Goal: Task Accomplishment & Management: Use online tool/utility

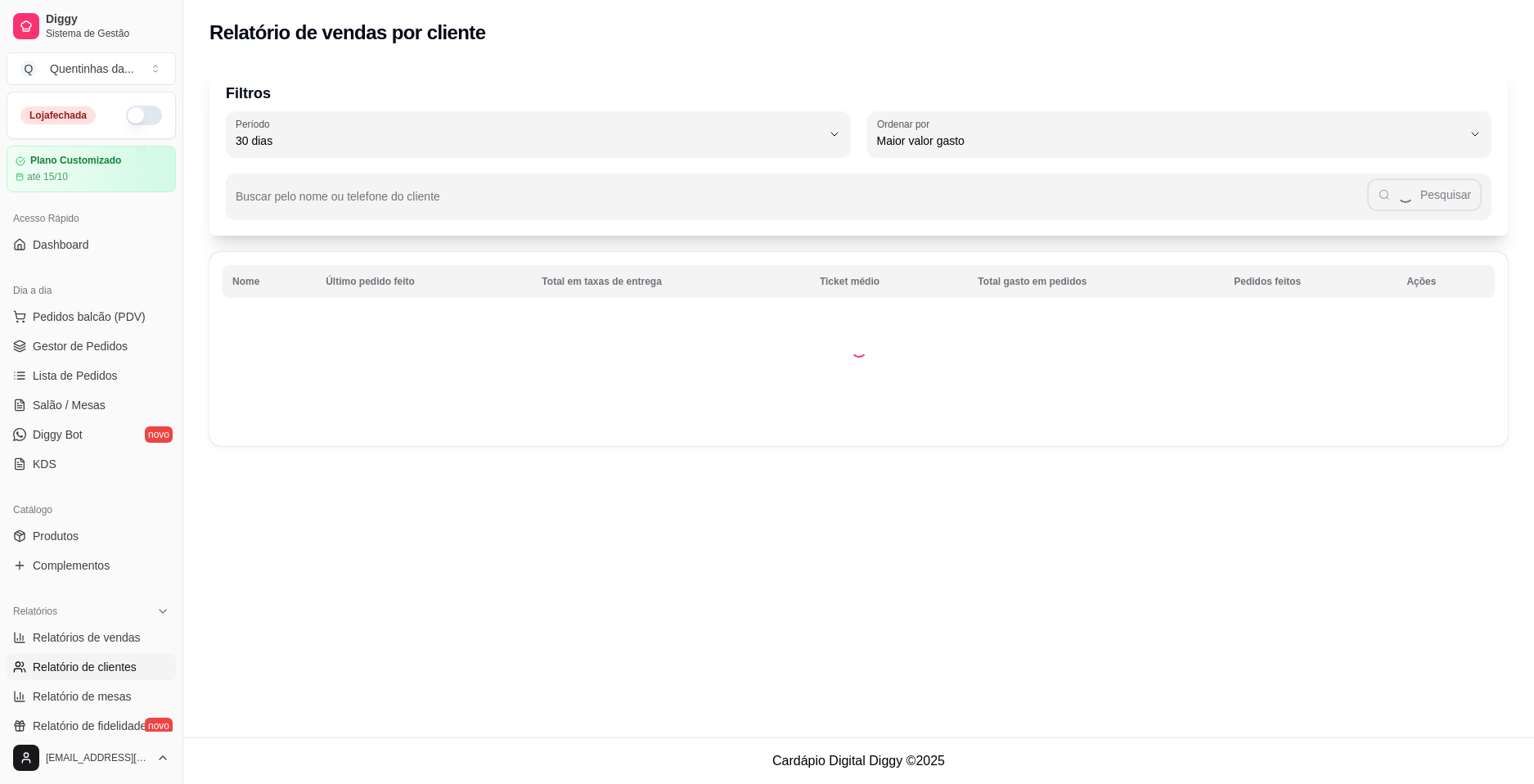
select select "30"
select select "HIGHEST_TOTAL_SPENT_WITH_ORDERS"
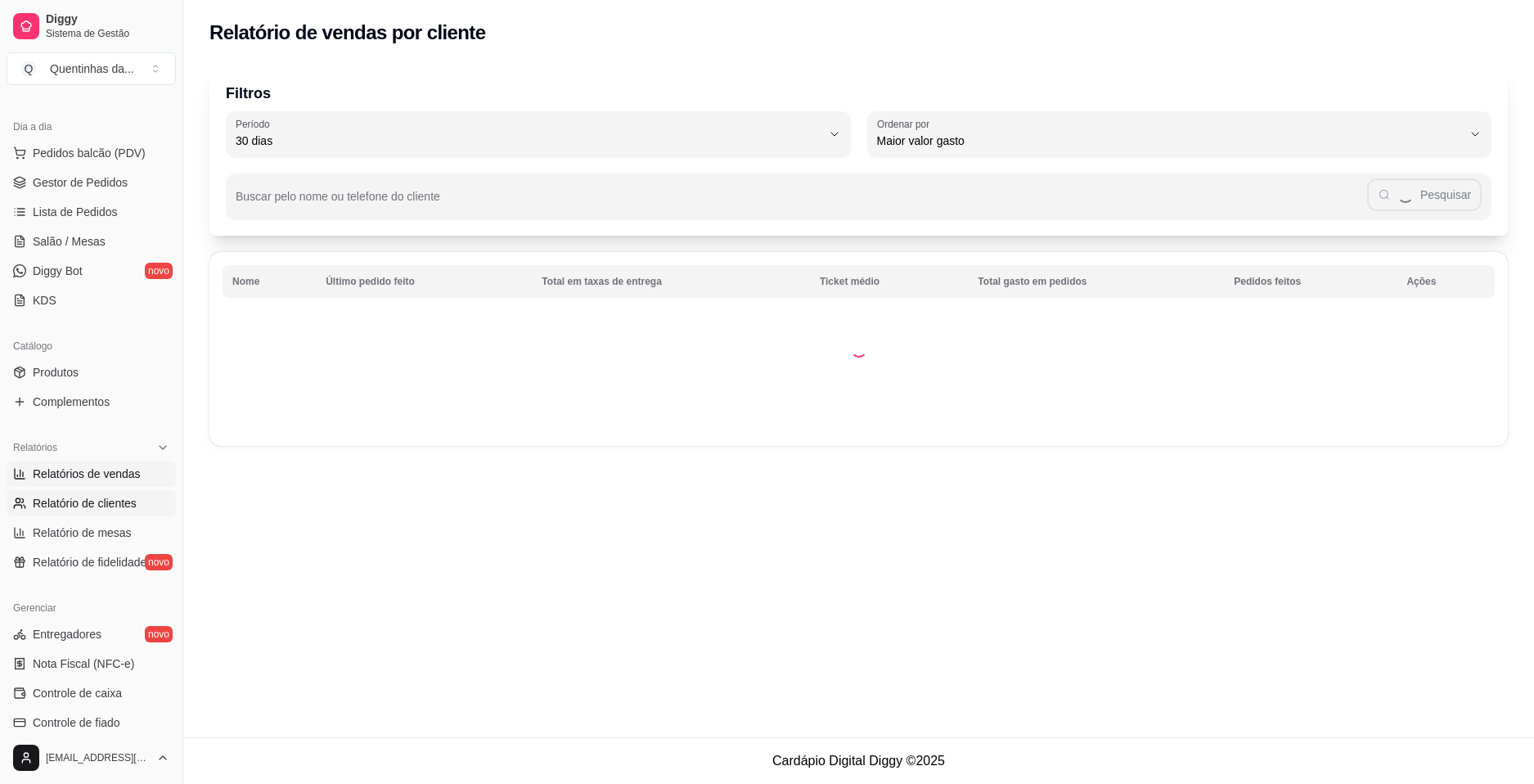
click at [106, 477] on span "Relatórios de vendas" at bounding box center [86, 474] width 108 height 16
select select "ALL"
select select "0"
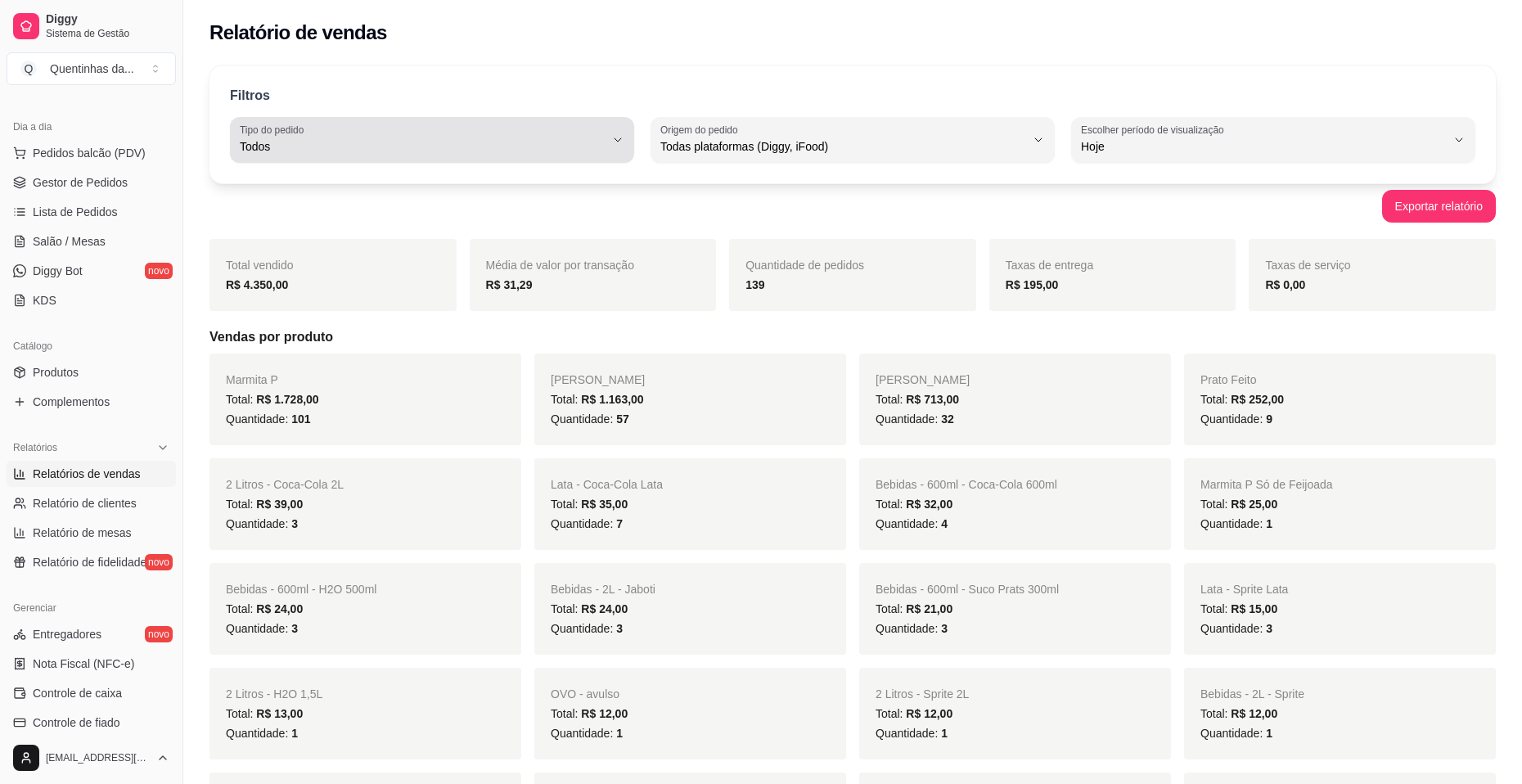
click at [477, 156] on button "Tipo do pedido Todos" at bounding box center [431, 139] width 404 height 46
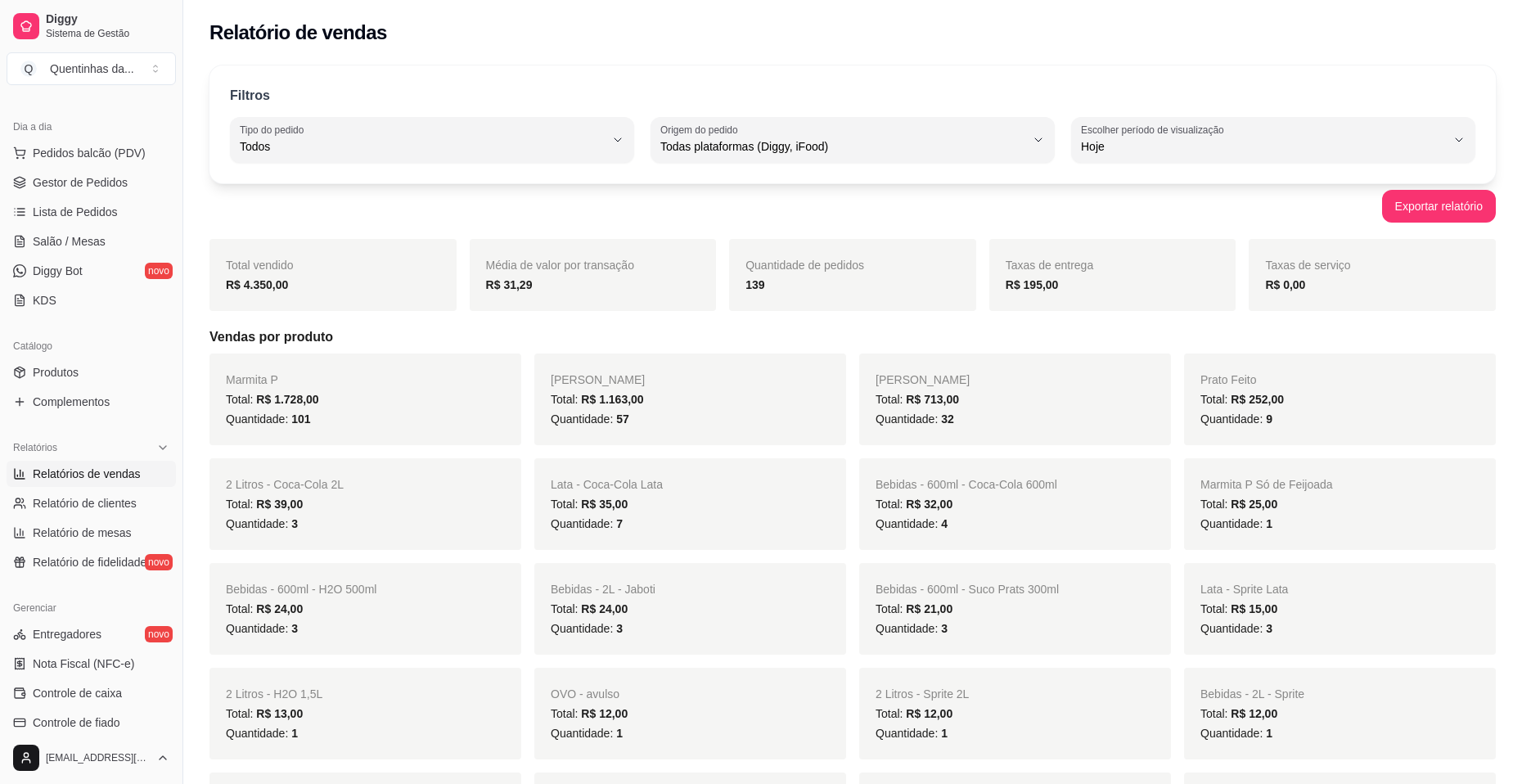
click at [1077, 219] on div "Exportar relatório" at bounding box center [853, 206] width 1286 height 33
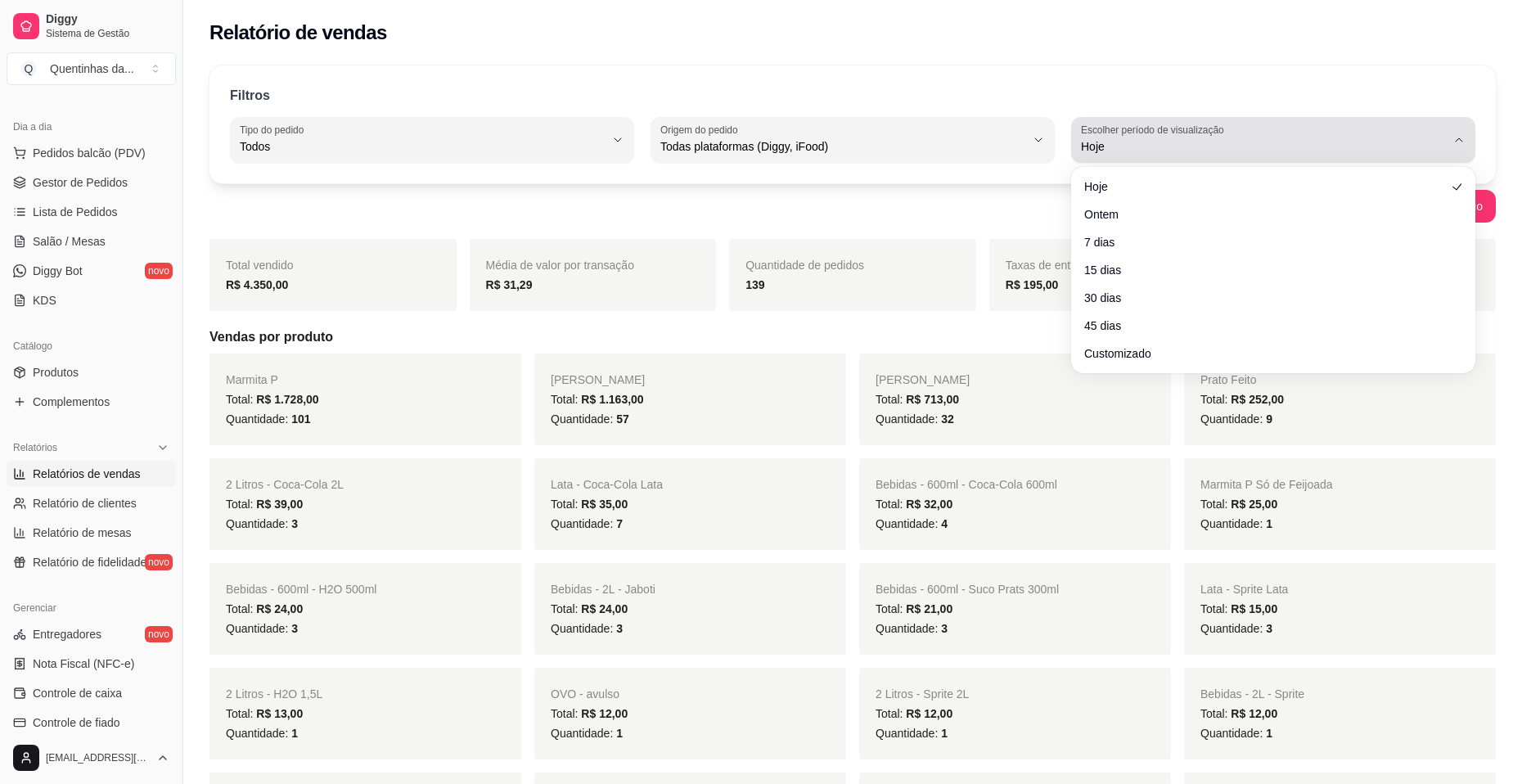
click at [1164, 160] on button "Escolher período de visualização Hoje" at bounding box center [1272, 139] width 404 height 46
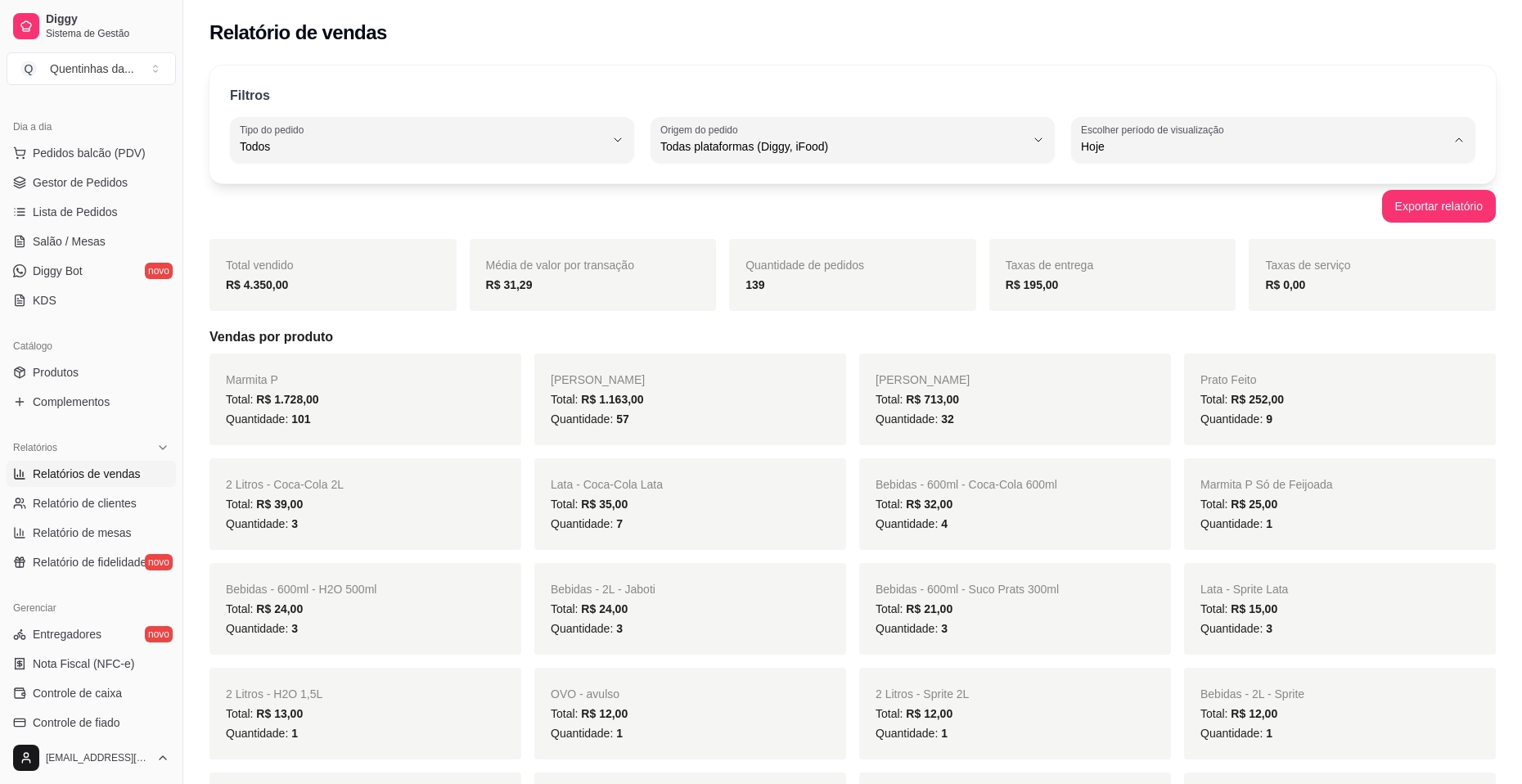
click at [1144, 212] on span "Ontem" at bounding box center [1265, 212] width 347 height 15
type input "1"
select select "1"
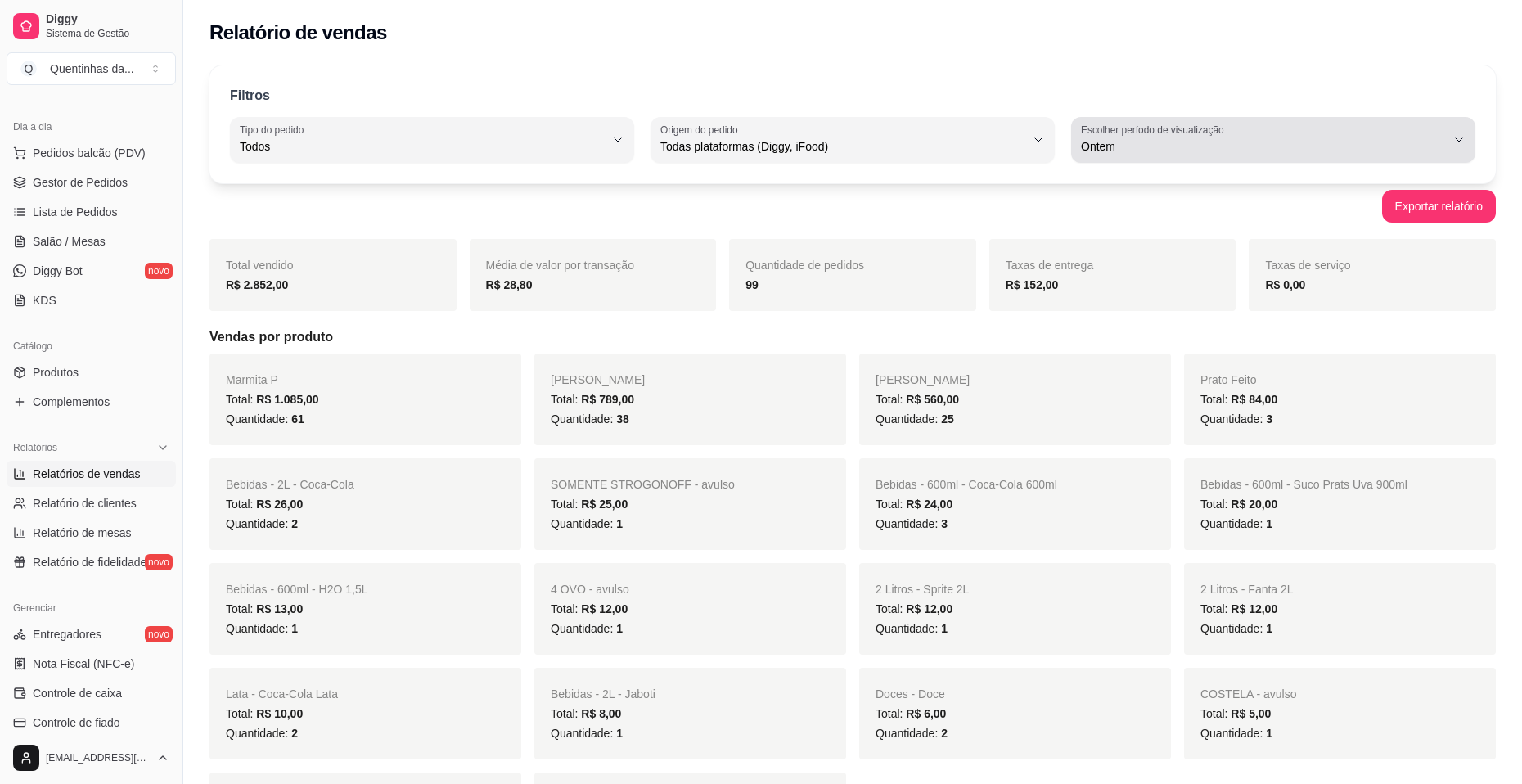
click at [1113, 147] on span "Ontem" at bounding box center [1263, 146] width 365 height 16
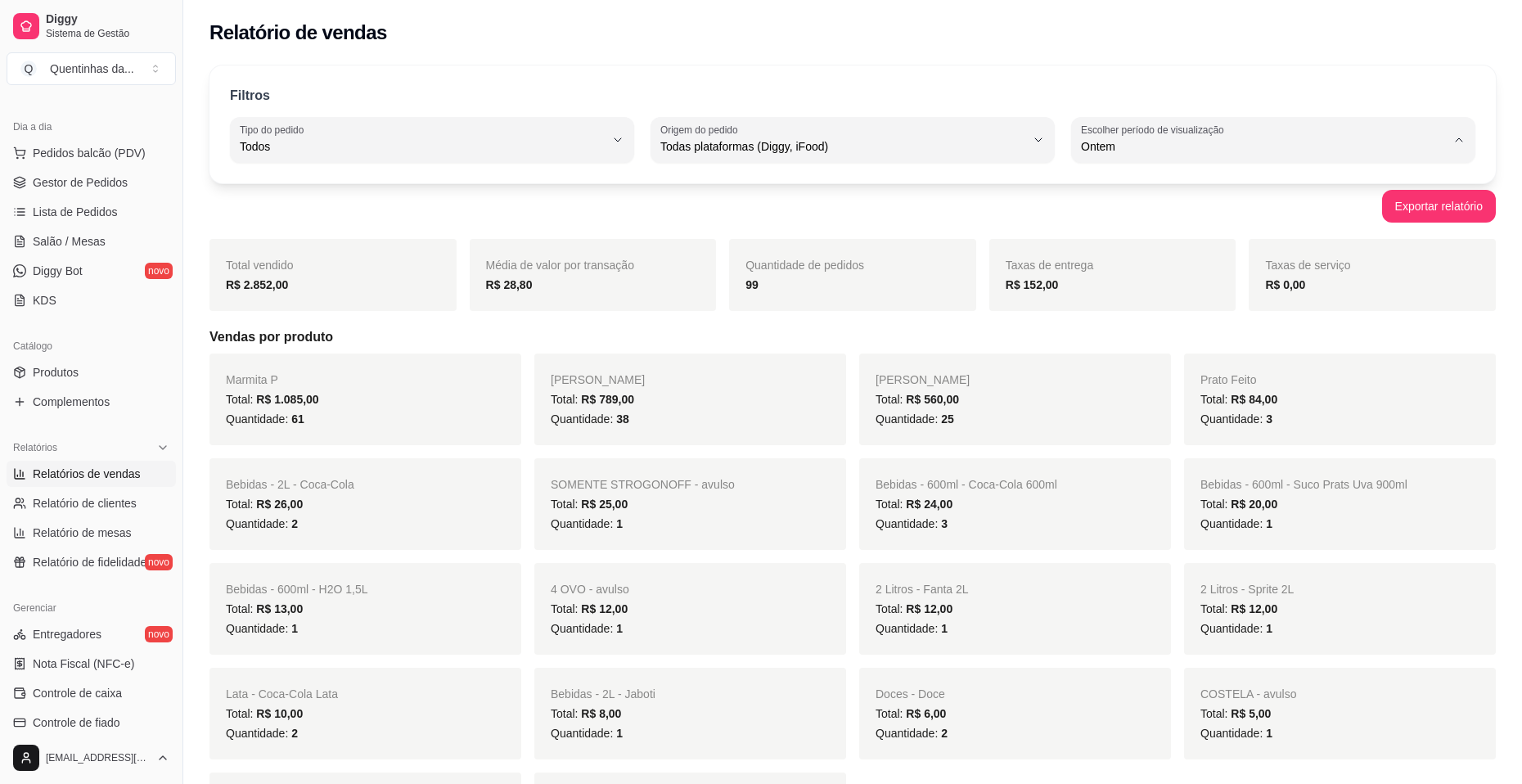
click at [1147, 359] on li "Customizado" at bounding box center [1273, 346] width 375 height 25
type input "-1"
select select "-1"
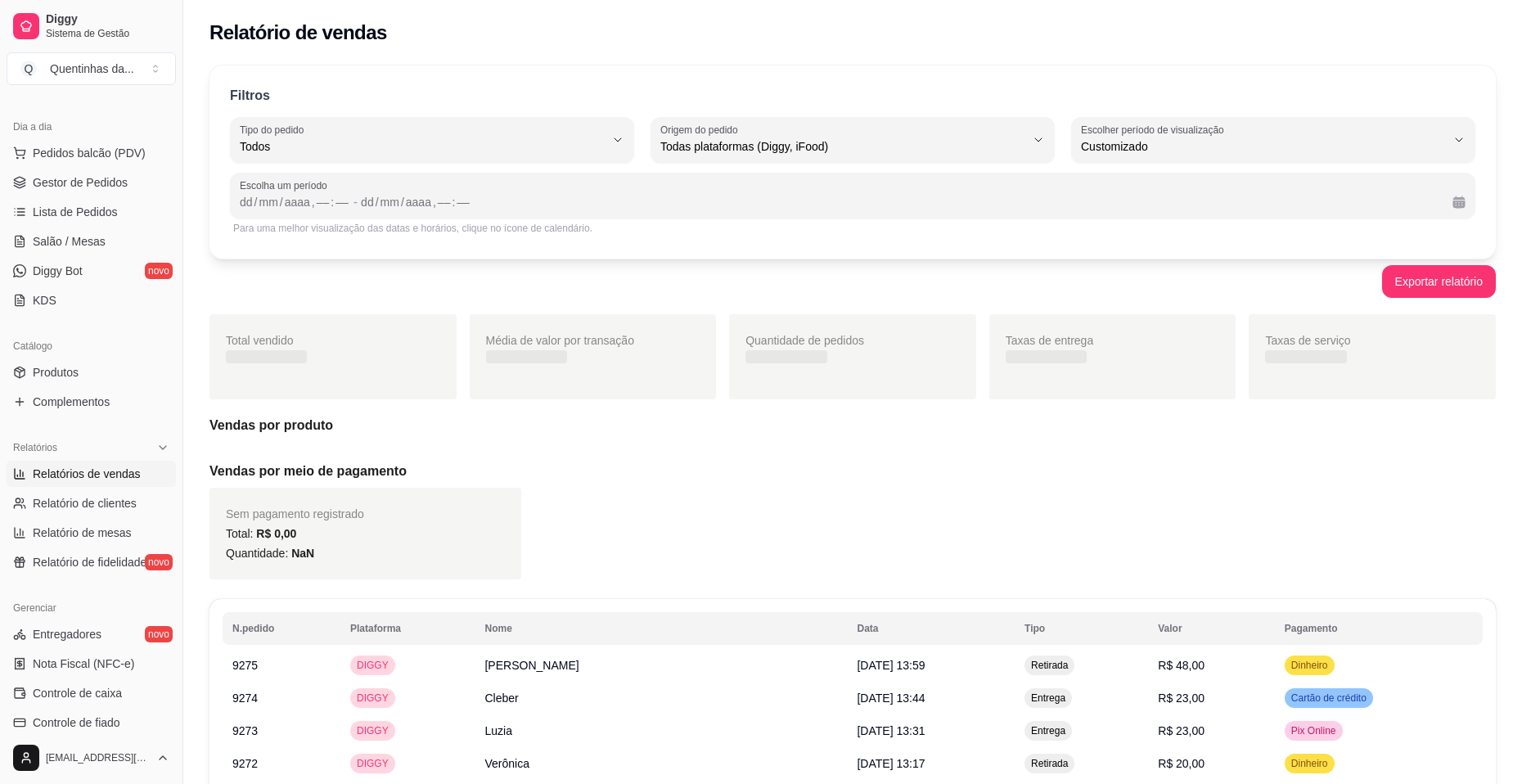
scroll to position [15, 0]
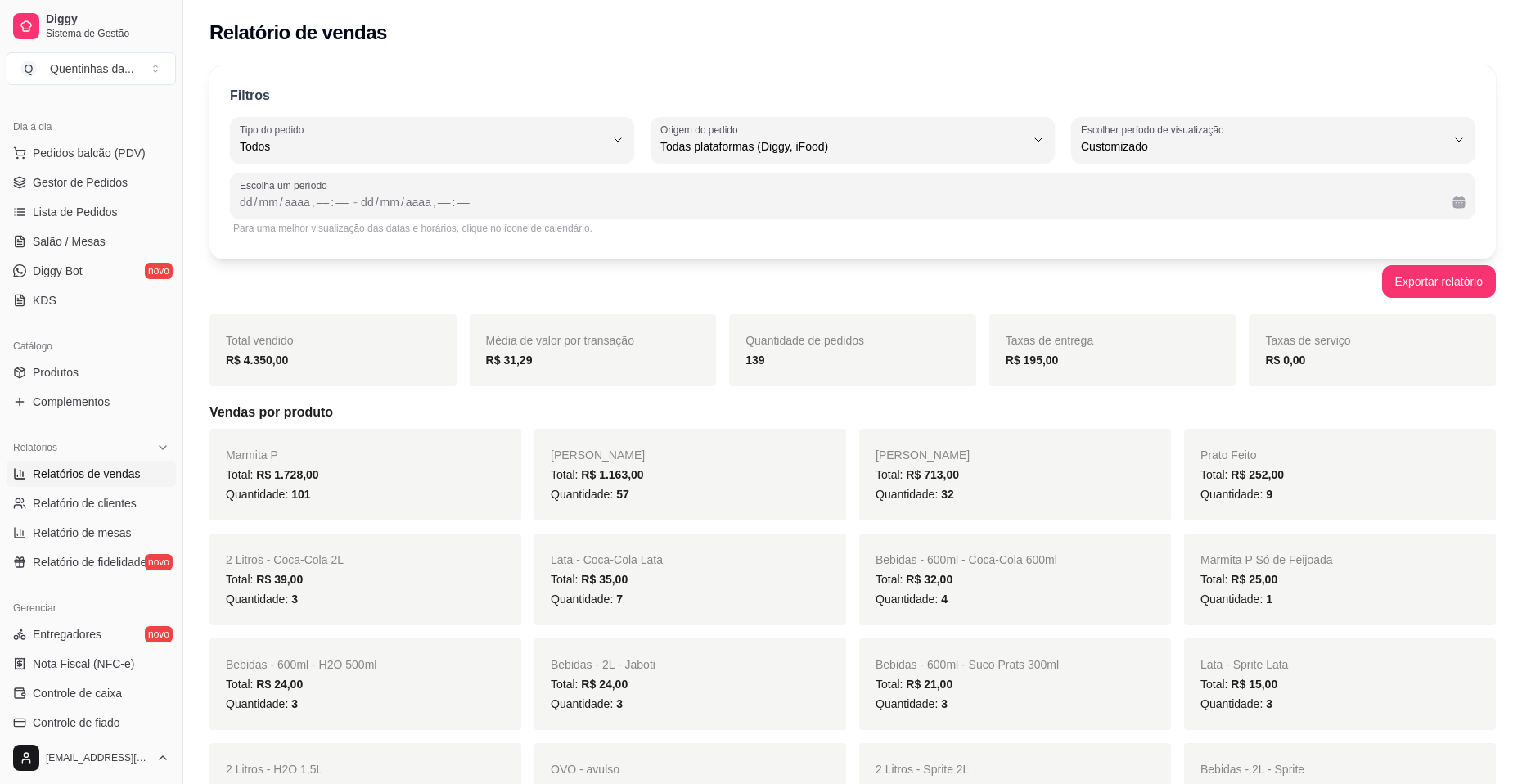
click at [812, 216] on div "Escolha um período dd / mm / aaaa , –– : –– - dd / mm / aaaa , –– : ––" at bounding box center [852, 195] width 1245 height 46
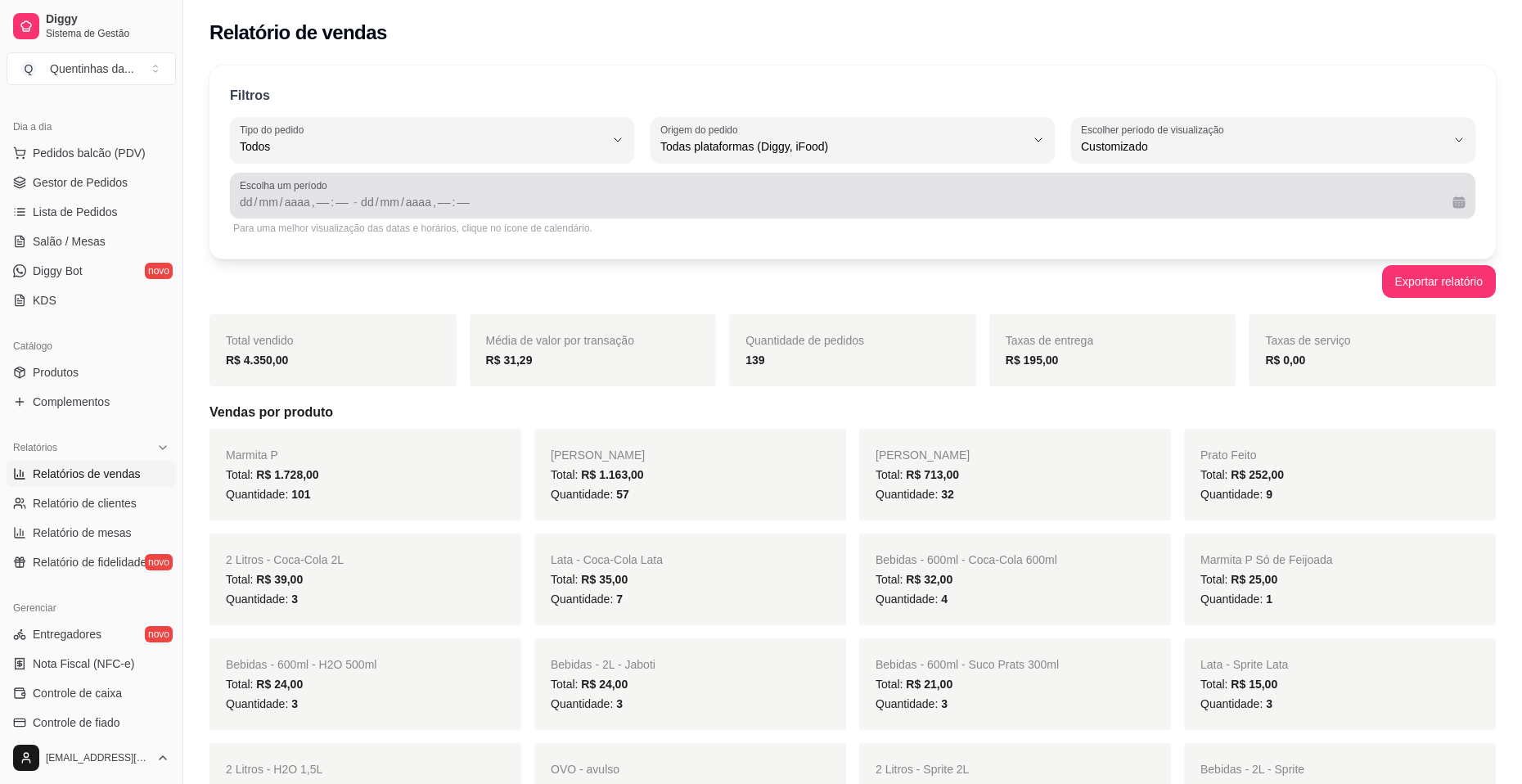
click at [1469, 206] on button "Calendário" at bounding box center [1459, 202] width 26 height 26
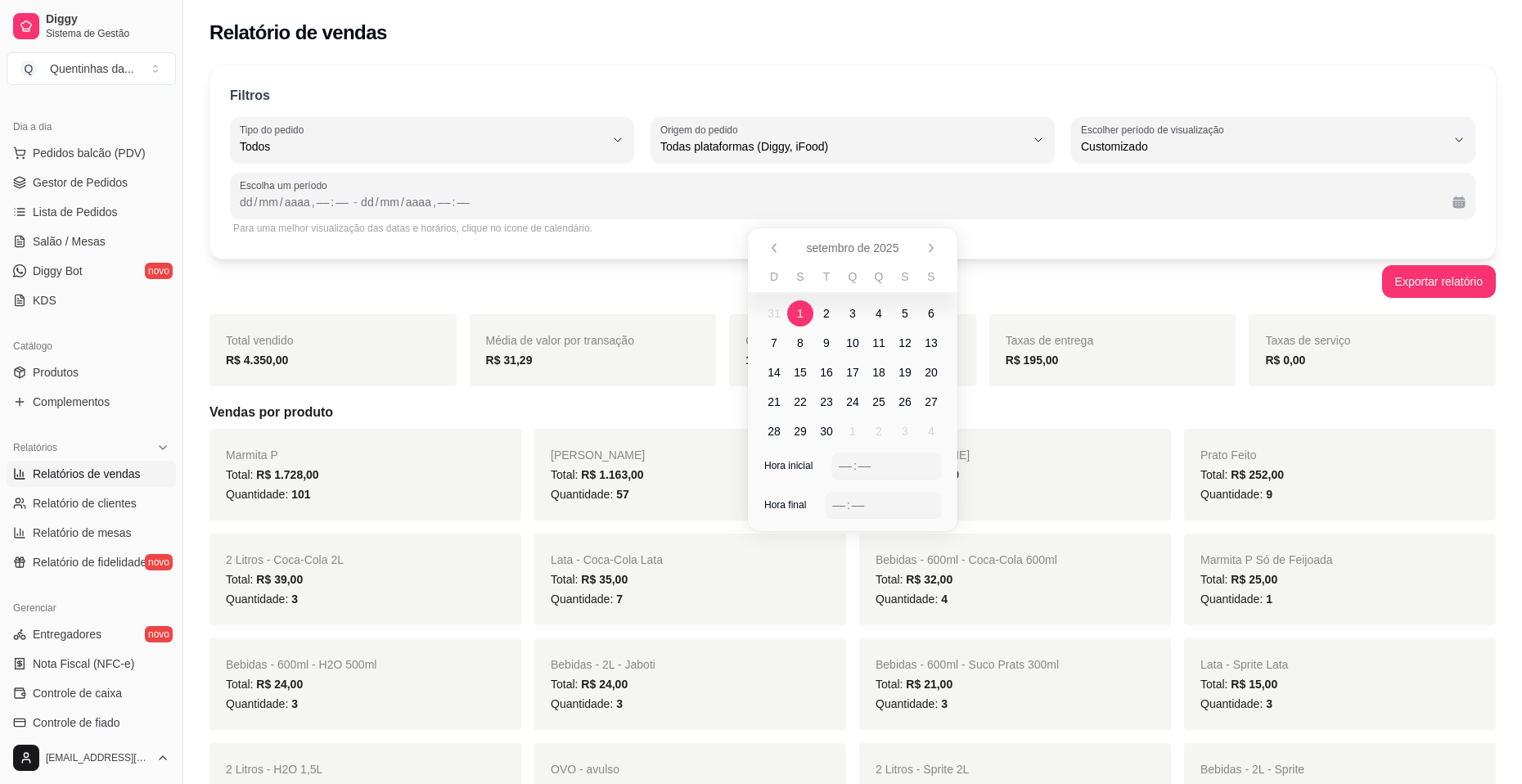
click at [796, 319] on span "1" at bounding box center [799, 313] width 26 height 26
click at [925, 378] on span "20" at bounding box center [931, 373] width 13 height 16
click at [848, 464] on div "––" at bounding box center [846, 466] width 16 height 16
click at [839, 494] on div "Hora inicial 08 : 00 Hora final –– : ––" at bounding box center [853, 491] width 210 height 79
click at [837, 498] on div "––" at bounding box center [838, 505] width 16 height 16
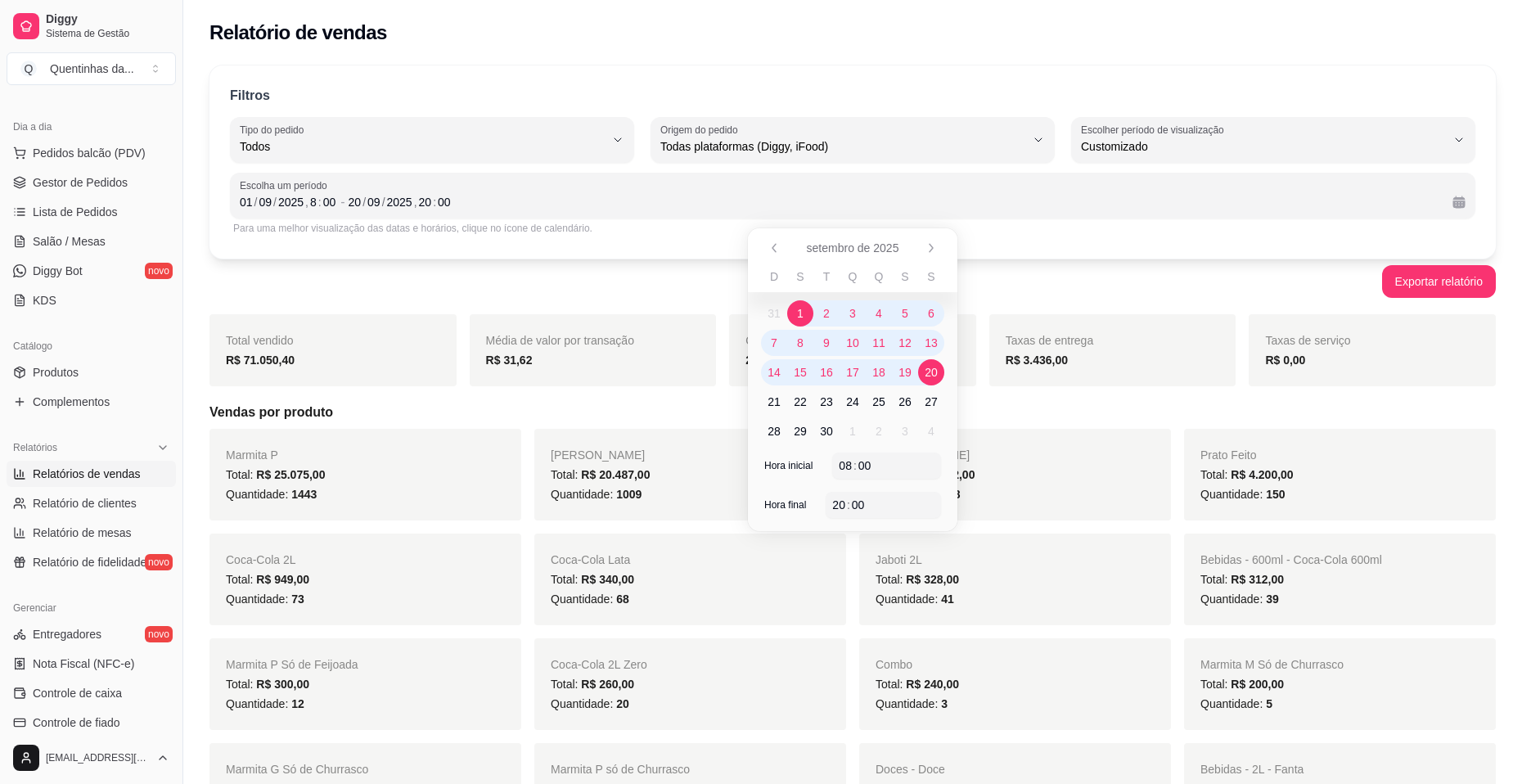
click at [1237, 338] on div "Total vendido R$ 71.050,40 Média de valor por transação R$ 31,62 Quantidade de …" at bounding box center [853, 350] width 1286 height 72
